Goal: Information Seeking & Learning: Learn about a topic

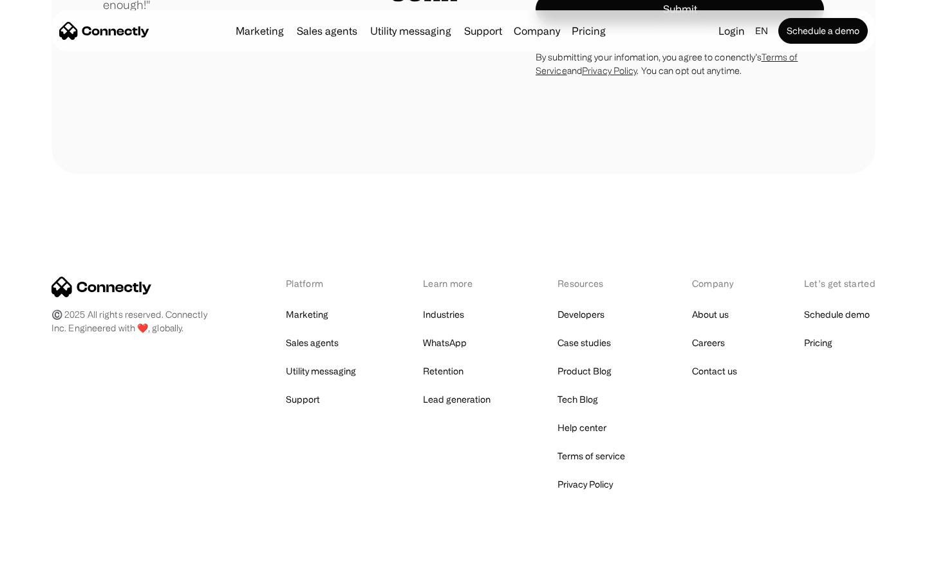
scroll to position [3585, 0]
